Goal: Task Accomplishment & Management: Manage account settings

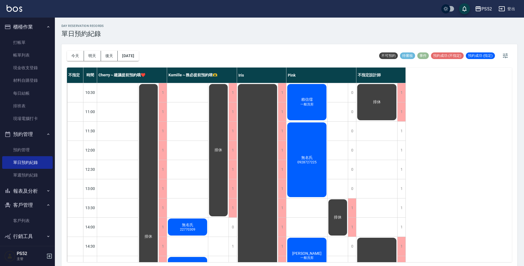
click at [74, 50] on div "[DATE] [DATE] [DATE] [DATE]" at bounding box center [103, 55] width 72 height 23
click at [76, 53] on button "今天" at bounding box center [75, 56] width 17 height 10
click at [95, 57] on button "明天" at bounding box center [92, 56] width 17 height 10
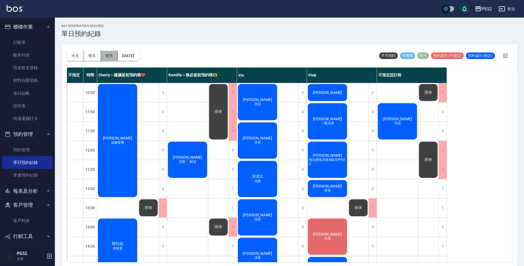
click at [107, 58] on button "後天" at bounding box center [109, 56] width 17 height 10
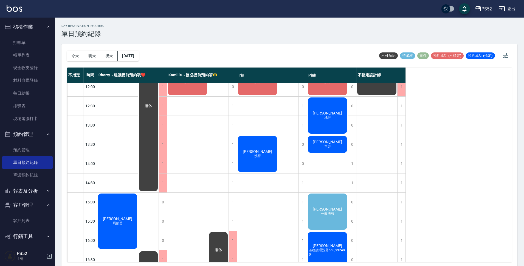
scroll to position [64, 0]
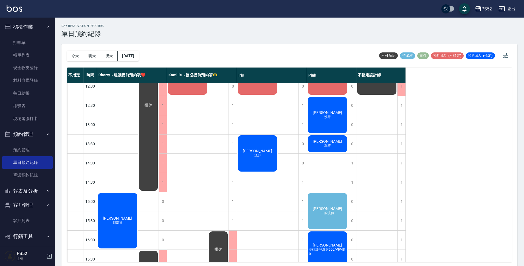
click at [331, 204] on div "[PERSON_NAME] 一般洗剪" at bounding box center [327, 211] width 41 height 38
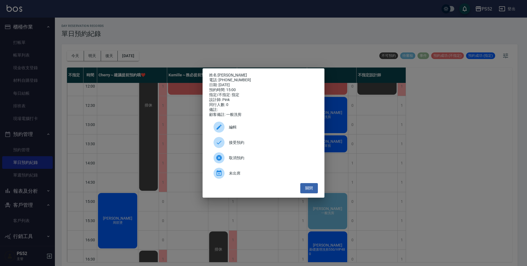
click at [246, 146] on span "接受預約" at bounding box center [271, 143] width 85 height 6
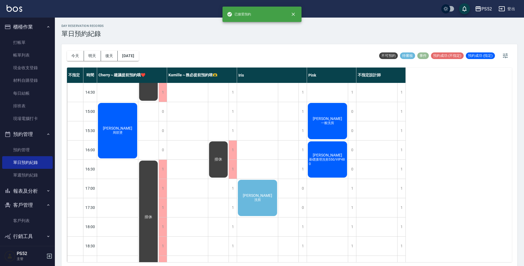
scroll to position [165, 0]
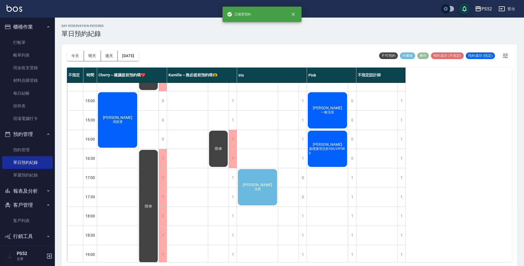
click at [248, 177] on div "[PERSON_NAME]剪" at bounding box center [257, 187] width 41 height 38
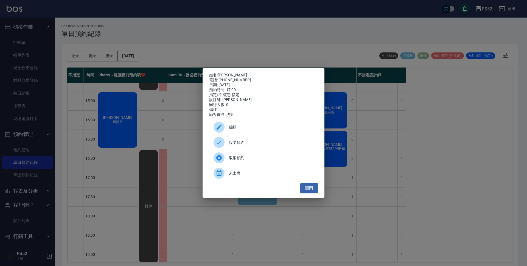
click at [258, 142] on span "接受預約" at bounding box center [271, 143] width 85 height 6
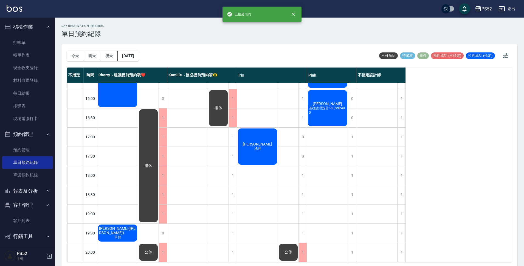
scroll to position [210, 0]
click at [139, 58] on button "[DATE]" at bounding box center [128, 56] width 21 height 10
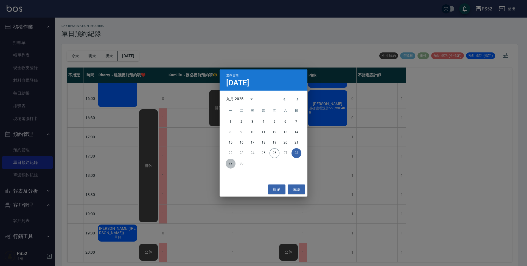
click at [228, 162] on button "29" at bounding box center [231, 164] width 10 height 10
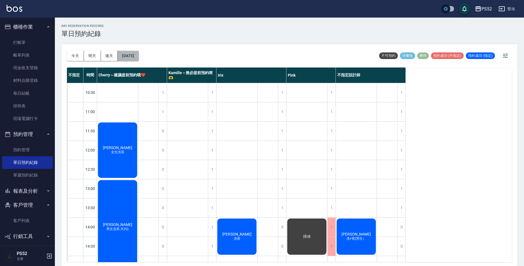
click at [139, 59] on button "[DATE]" at bounding box center [128, 56] width 21 height 10
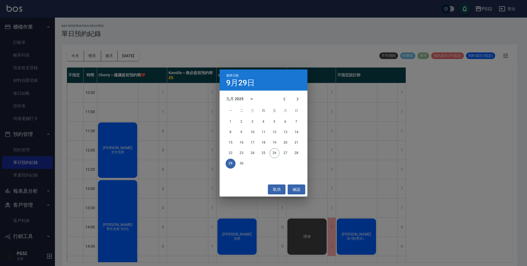
click at [237, 161] on div "29 30" at bounding box center [264, 164] width 88 height 10
click at [242, 163] on button "30" at bounding box center [242, 164] width 10 height 10
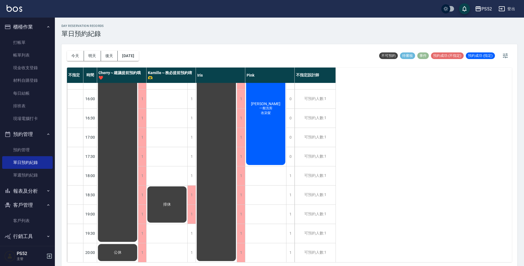
scroll to position [210, 0]
click at [70, 55] on button "今天" at bounding box center [75, 56] width 17 height 10
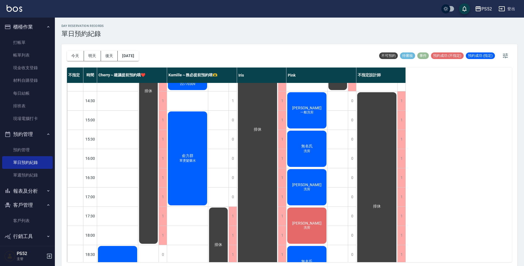
scroll to position [126, 0]
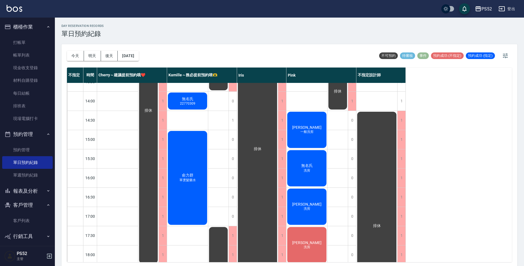
click at [89, 50] on div "[DATE] [DATE] [DATE] [DATE]" at bounding box center [103, 55] width 72 height 23
click at [90, 53] on button "明天" at bounding box center [92, 56] width 17 height 10
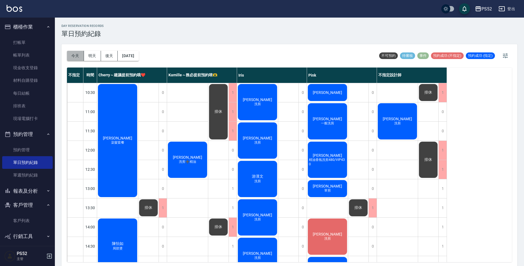
click at [74, 53] on button "今天" at bounding box center [75, 56] width 17 height 10
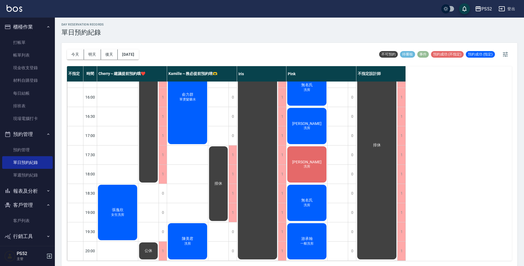
scroll to position [2, 0]
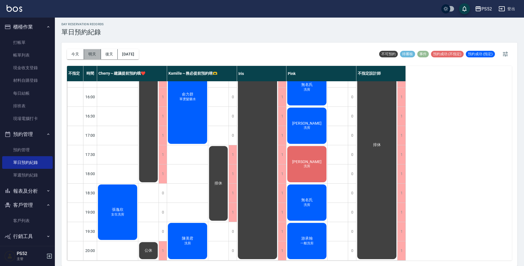
click at [89, 55] on button "明天" at bounding box center [92, 54] width 17 height 10
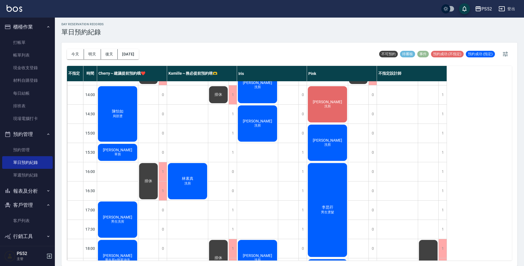
scroll to position [137, 0]
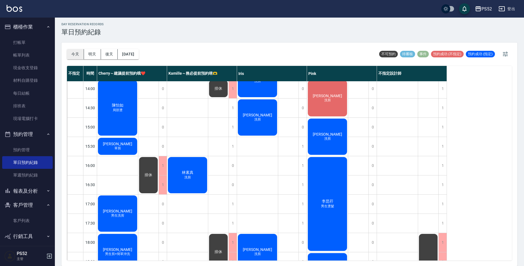
click at [78, 55] on button "今天" at bounding box center [75, 54] width 17 height 10
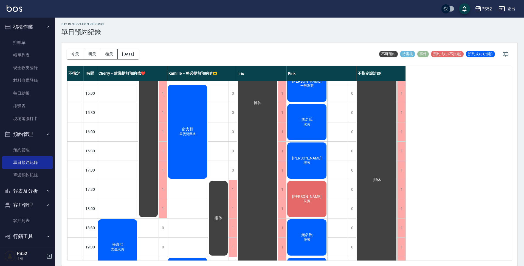
scroll to position [164, 0]
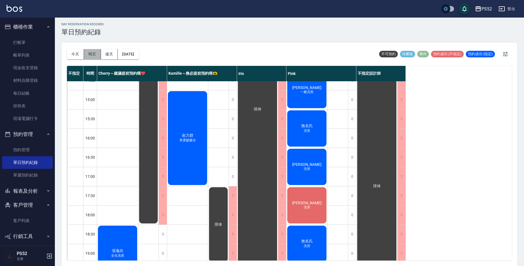
click at [91, 54] on button "明天" at bounding box center [92, 54] width 17 height 10
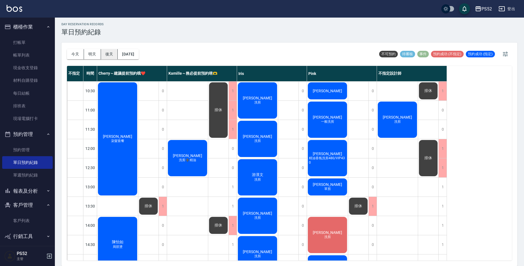
click at [110, 55] on button "後天" at bounding box center [109, 54] width 17 height 10
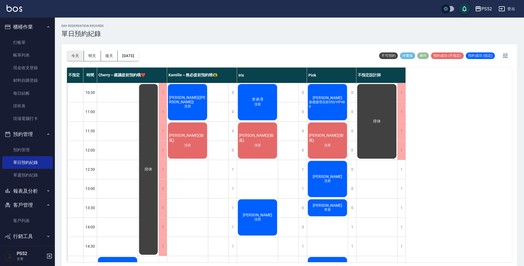
click at [77, 57] on button "今天" at bounding box center [75, 56] width 17 height 10
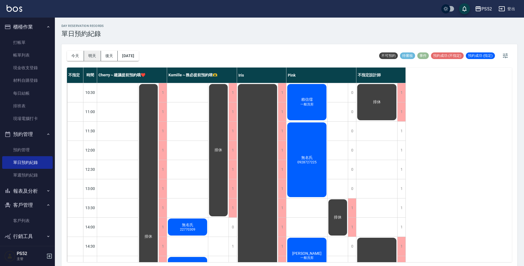
click at [86, 57] on button "明天" at bounding box center [92, 56] width 17 height 10
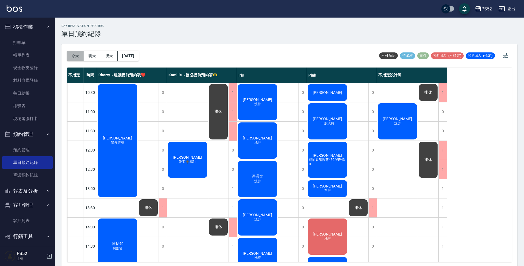
click at [74, 57] on button "今天" at bounding box center [75, 56] width 17 height 10
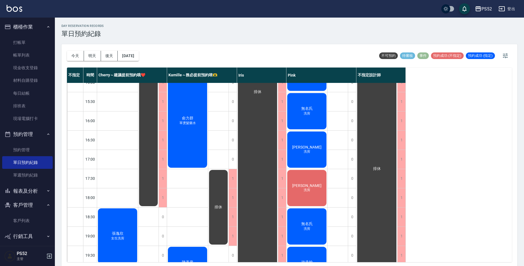
scroll to position [210, 0]
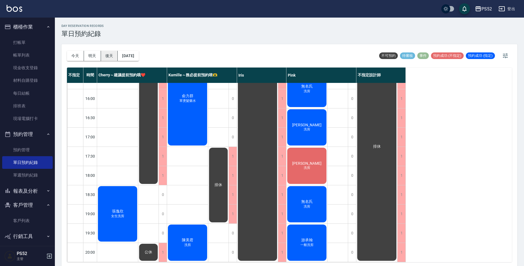
click at [104, 56] on button "後天" at bounding box center [109, 56] width 17 height 10
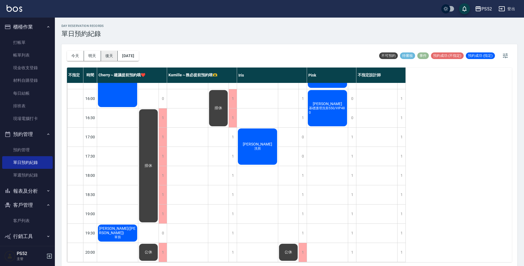
click at [104, 55] on button "後天" at bounding box center [109, 56] width 17 height 10
click at [97, 57] on button "明天" at bounding box center [92, 56] width 17 height 10
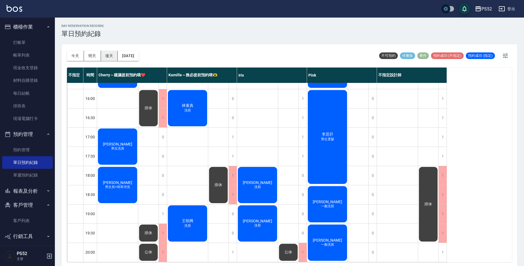
click at [107, 53] on button "後天" at bounding box center [109, 56] width 17 height 10
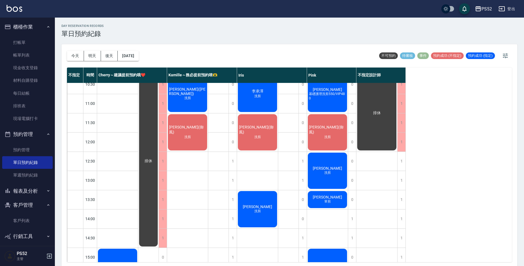
scroll to position [18, 0]
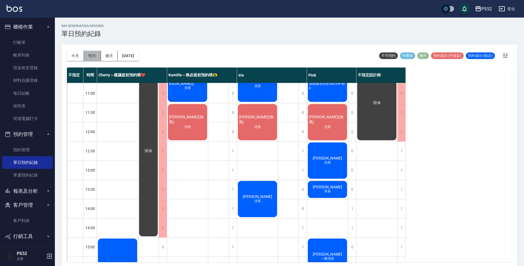
click at [94, 54] on button "明天" at bounding box center [92, 56] width 17 height 10
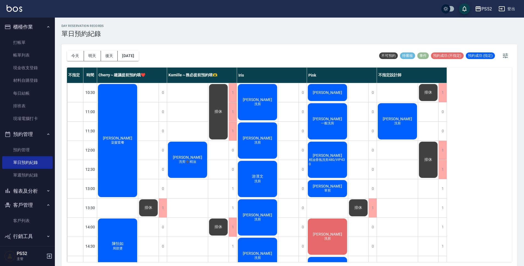
click at [315, 116] on div "[PERSON_NAME] 一般洗剪" at bounding box center [327, 121] width 41 height 38
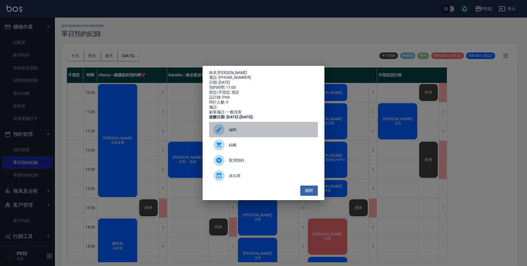
click at [236, 136] on div "編輯" at bounding box center [263, 129] width 109 height 15
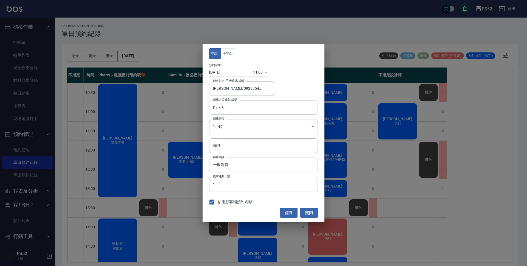
click at [230, 74] on input "[DATE]" at bounding box center [231, 72] width 44 height 9
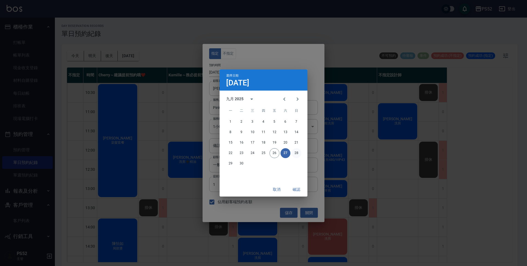
click at [296, 152] on button "28" at bounding box center [297, 153] width 10 height 10
type input "[DATE]"
click at [297, 186] on button "確認" at bounding box center [297, 190] width 18 height 10
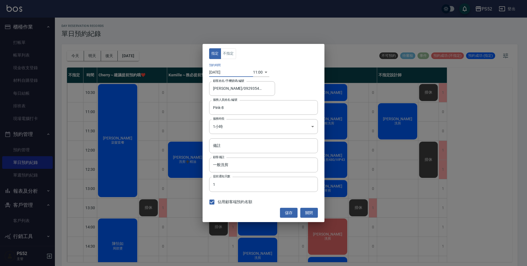
click at [258, 75] on body "PS52 登出 櫃檯作業 打帳單 帳單列表 現金收支登錄 材料自購登錄 每日結帳 排班表 現場電腦打卡 預約管理 預約管理 單日預約紀錄 單週預約紀錄 報表及…" at bounding box center [263, 134] width 527 height 268
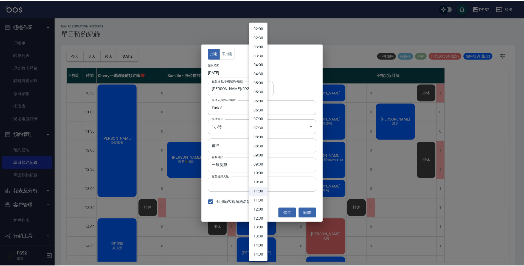
scroll to position [46, 0]
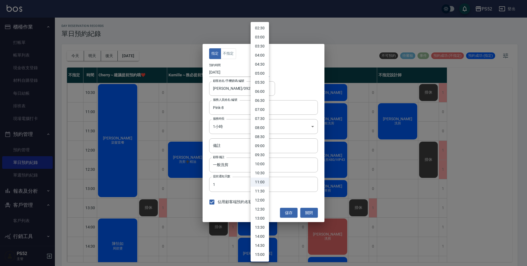
click at [263, 235] on li "14:00" at bounding box center [260, 236] width 18 height 9
type input "1759039200000"
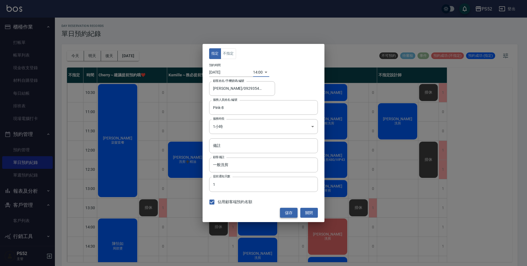
click at [288, 214] on button "儲存" at bounding box center [289, 213] width 18 height 10
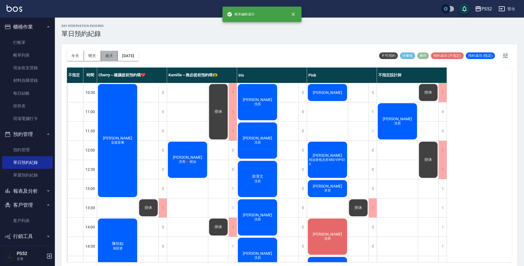
click at [112, 60] on button "後天" at bounding box center [109, 56] width 17 height 10
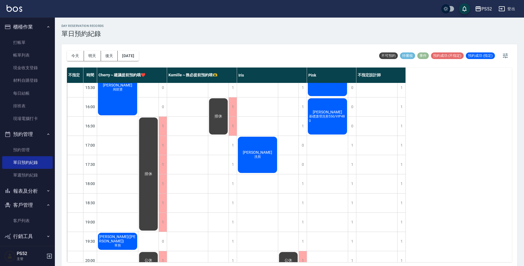
scroll to position [210, 0]
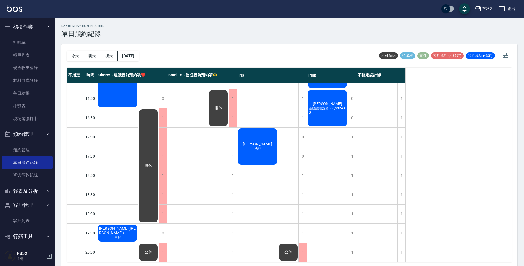
click at [80, 49] on div "[DATE] [DATE] [DATE] [DATE]" at bounding box center [103, 55] width 72 height 23
click at [82, 58] on button "今天" at bounding box center [75, 56] width 17 height 10
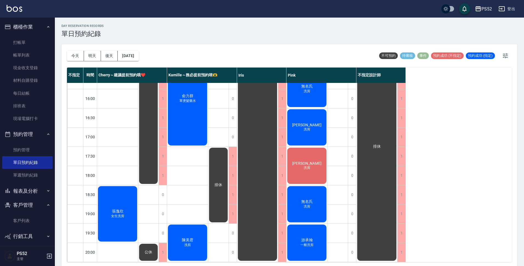
scroll to position [2, 0]
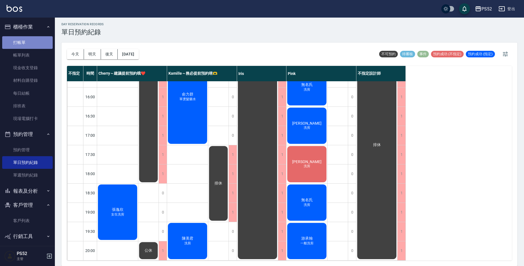
click at [31, 44] on link "打帳單" at bounding box center [27, 42] width 51 height 13
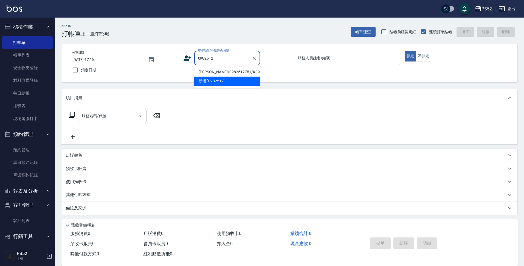
click at [219, 76] on li "[PERSON_NAME]/0982512751/K0982512751" at bounding box center [227, 72] width 66 height 9
type input "[PERSON_NAME]/0982512751/K0982512751"
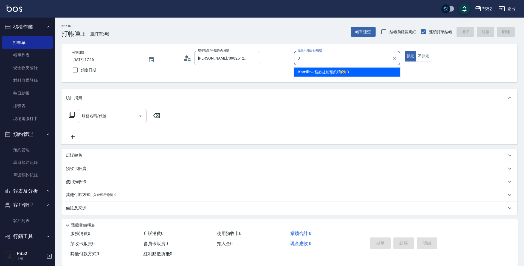
type input "3"
type button "true"
type input "Kamille～務必提前預約唷🫶-3"
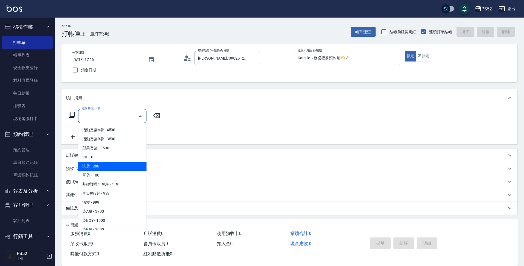
type input "洗剪(C1)"
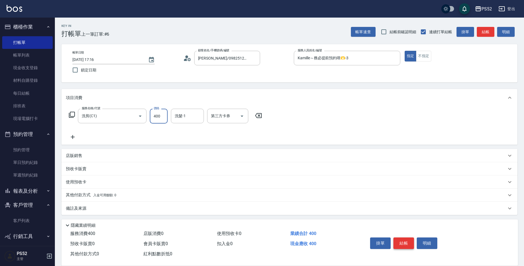
type input "400"
click at [409, 238] on button "結帳" at bounding box center [404, 244] width 21 height 12
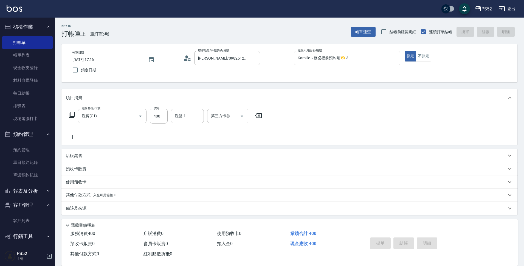
type input "[DATE] 17:17"
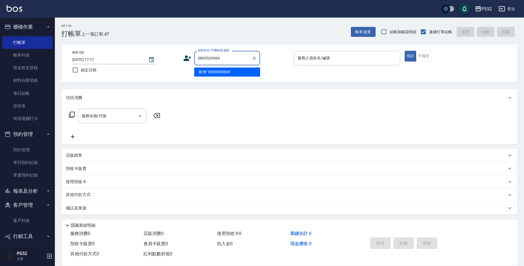
type input "0909539569"
click at [190, 59] on icon at bounding box center [187, 58] width 8 height 8
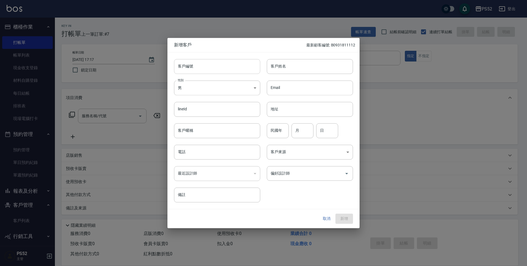
click at [199, 66] on input "客戶編號" at bounding box center [217, 66] width 86 height 15
type input "P0909539569"
click at [185, 161] on div "最近設計師 ​ 最近設計師" at bounding box center [213, 170] width 93 height 21
click at [187, 154] on input "電話" at bounding box center [217, 152] width 86 height 15
paste input "0909539569"
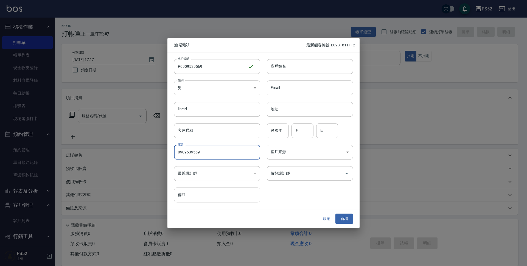
type input "0909539569"
click at [276, 129] on input "民國年" at bounding box center [278, 130] width 22 height 15
type input "95"
type input "11"
type input "1"
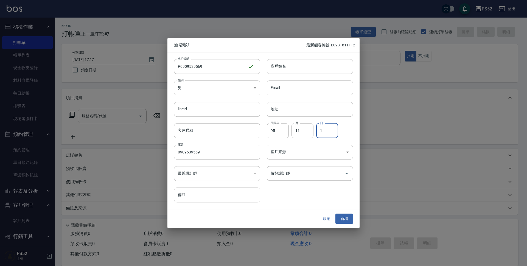
click at [277, 68] on input "客戶姓名" at bounding box center [310, 66] width 86 height 15
type input "[PERSON_NAME]"
drag, startPoint x: 287, startPoint y: 171, endPoint x: 281, endPoint y: 180, distance: 10.7
click at [287, 171] on div "偏好設計師 偏好設計師" at bounding box center [310, 173] width 86 height 15
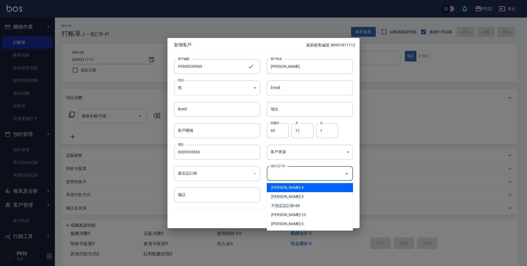
click at [273, 189] on li "[PERSON_NAME]-8" at bounding box center [310, 187] width 86 height 9
type input "陳昱勳"
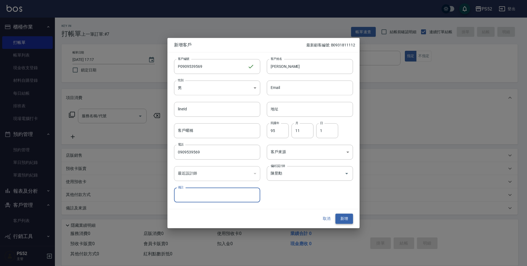
click at [345, 218] on button "新增" at bounding box center [345, 219] width 18 height 10
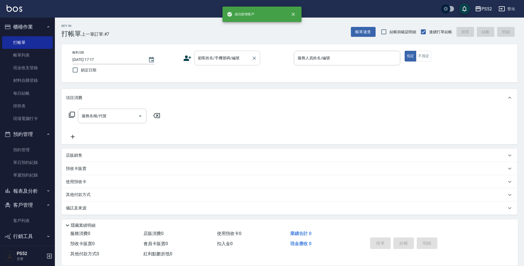
click at [243, 60] on input "顧客姓名/手機號碼/編號" at bounding box center [223, 58] width 53 height 10
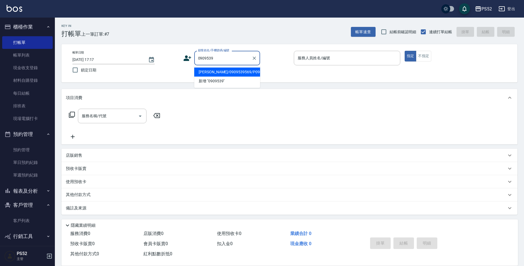
click at [222, 69] on li "[PERSON_NAME]/0909539569/P0909539569" at bounding box center [227, 72] width 66 height 9
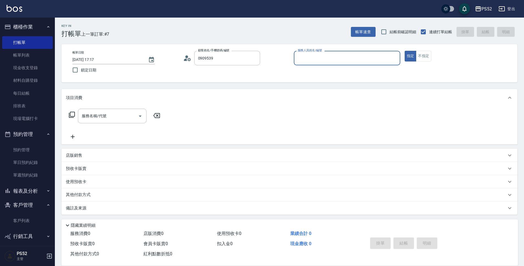
type input "[PERSON_NAME]/0909539569/P0909539569"
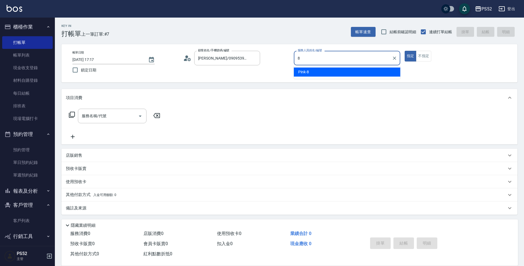
type input "Pink-8"
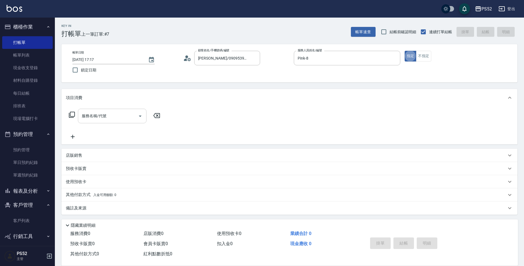
click at [109, 122] on div "服務名稱/代號" at bounding box center [112, 116] width 69 height 15
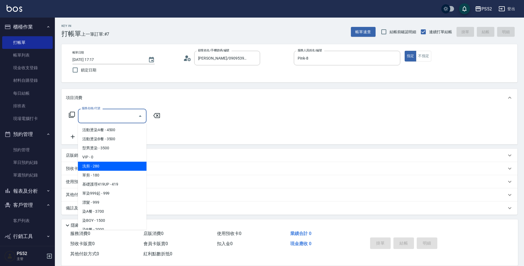
click at [100, 167] on span "洗剪 - 280" at bounding box center [112, 166] width 69 height 9
type input "洗剪(C1)"
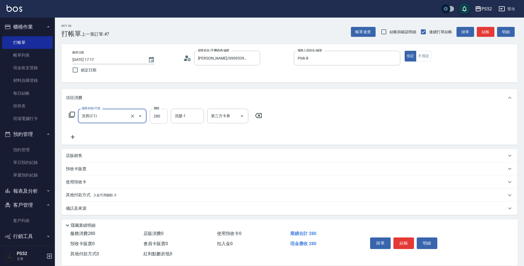
click at [160, 121] on input "280" at bounding box center [159, 116] width 18 height 15
type input "370"
click at [400, 242] on button "結帳" at bounding box center [404, 244] width 21 height 12
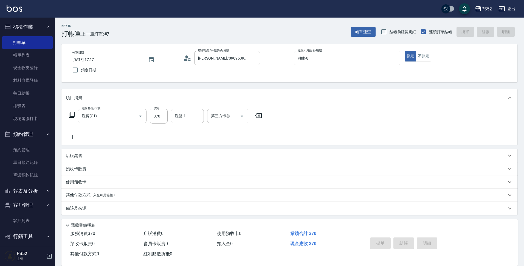
type input "[DATE] 17:20"
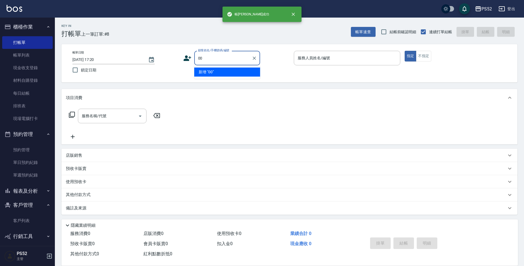
type input "00"
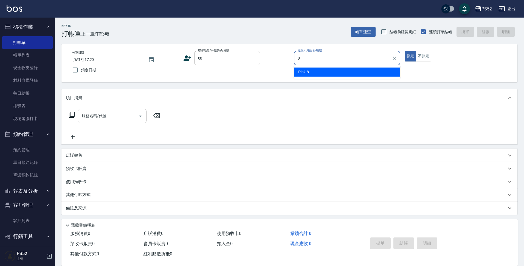
type input "Pink-8"
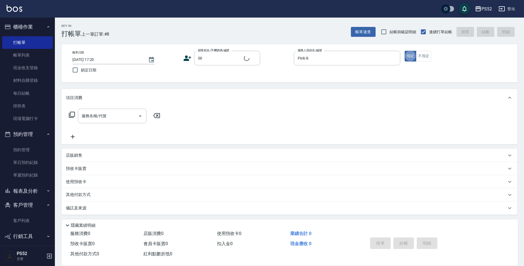
type input "無名氏/00/PS00"
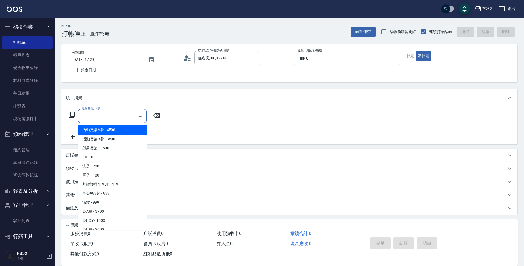
click at [117, 121] on input "服務名稱/代號" at bounding box center [107, 116] width 55 height 10
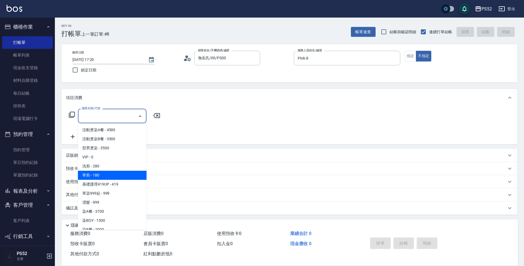
click at [105, 177] on span "單剪 - 180" at bounding box center [112, 175] width 69 height 9
type input "單剪(C2)"
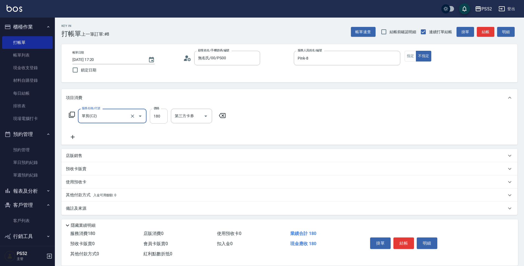
click at [165, 121] on input "180" at bounding box center [159, 116] width 18 height 15
type input "100"
click at [402, 242] on button "結帳" at bounding box center [404, 244] width 21 height 12
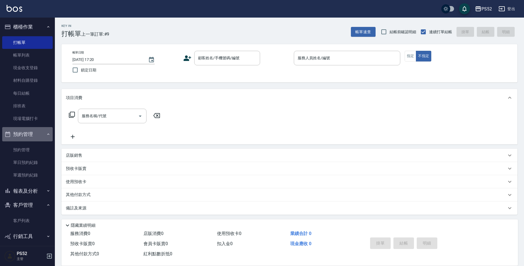
click at [31, 128] on button "預約管理" at bounding box center [27, 134] width 51 height 14
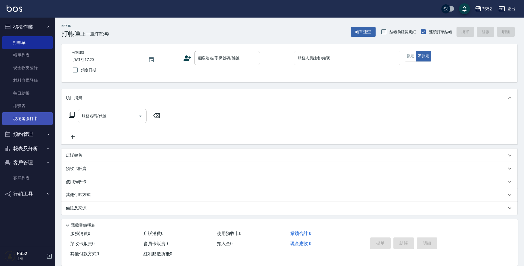
click at [32, 122] on link "現場電腦打卡" at bounding box center [27, 118] width 51 height 13
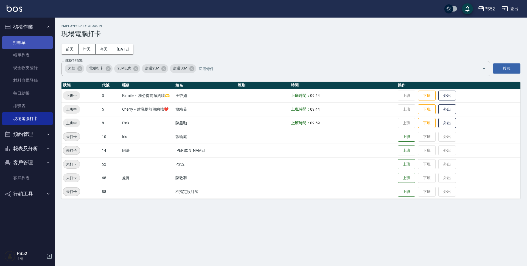
click at [15, 40] on link "打帳單" at bounding box center [27, 42] width 51 height 13
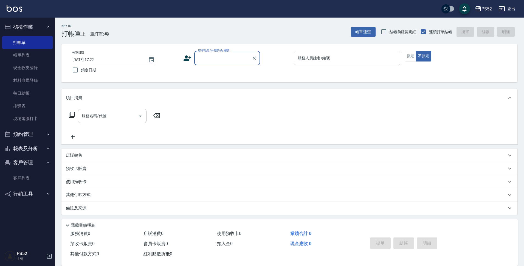
click at [23, 138] on button "預約管理" at bounding box center [27, 134] width 51 height 14
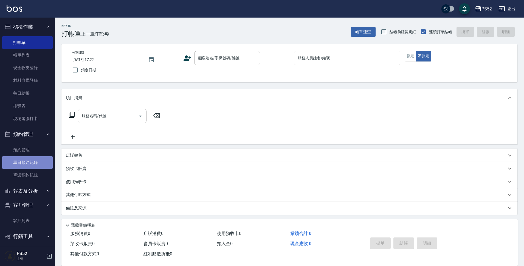
click at [31, 163] on link "單日預約紀錄" at bounding box center [27, 162] width 51 height 13
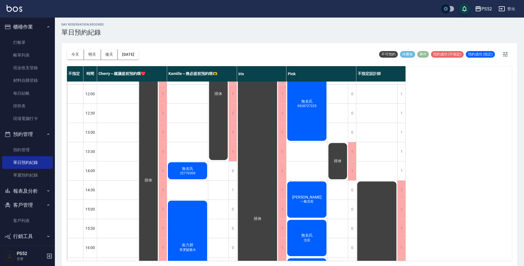
scroll to position [2, 0]
click at [139, 54] on button "[DATE]" at bounding box center [128, 54] width 21 height 10
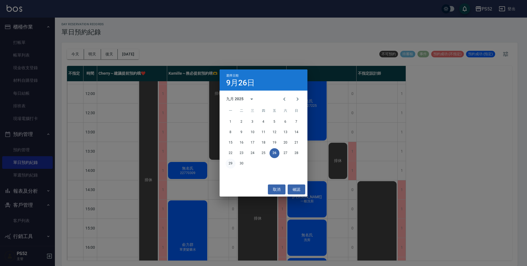
click at [231, 166] on button "29" at bounding box center [231, 164] width 10 height 10
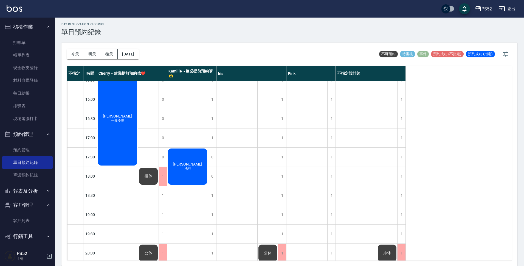
scroll to position [201, 0]
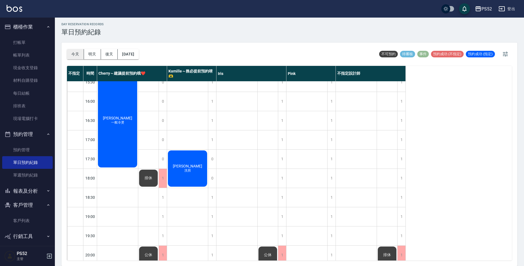
click at [79, 51] on button "今天" at bounding box center [75, 54] width 17 height 10
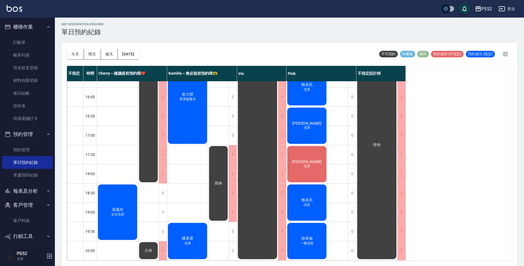
scroll to position [210, 0]
